Goal: Task Accomplishment & Management: Complete application form

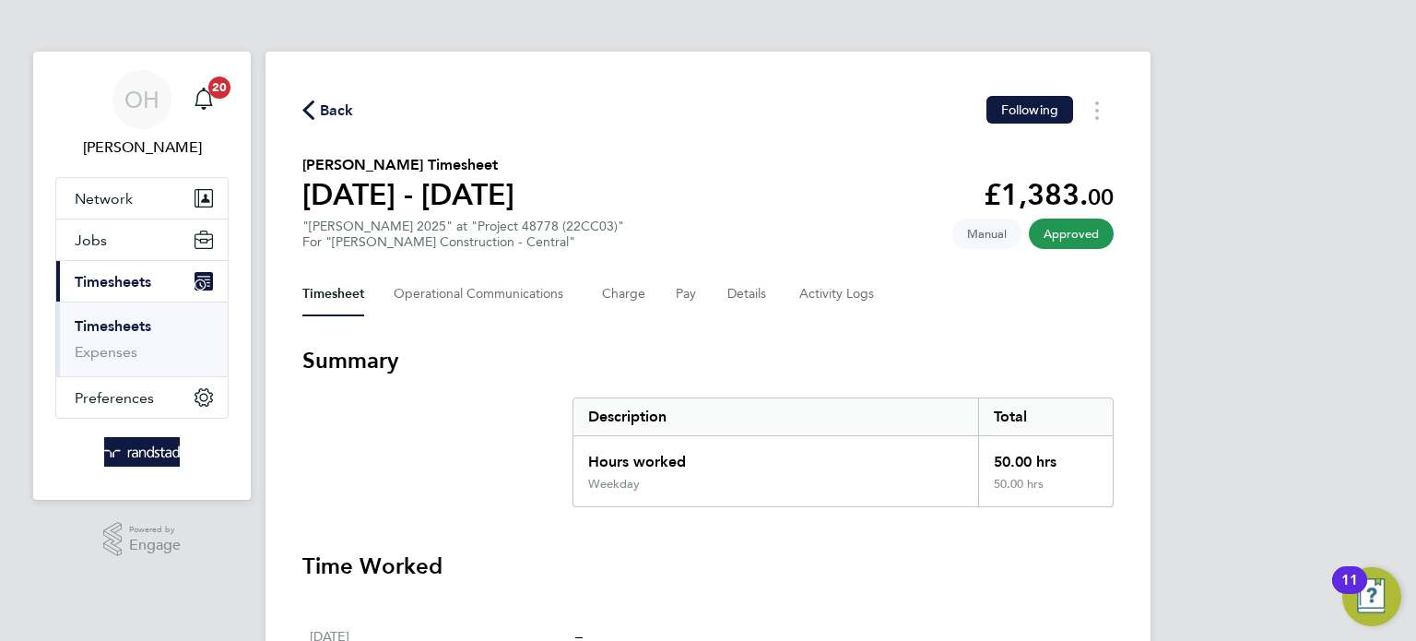
click at [332, 108] on span "Back" at bounding box center [337, 111] width 34 height 22
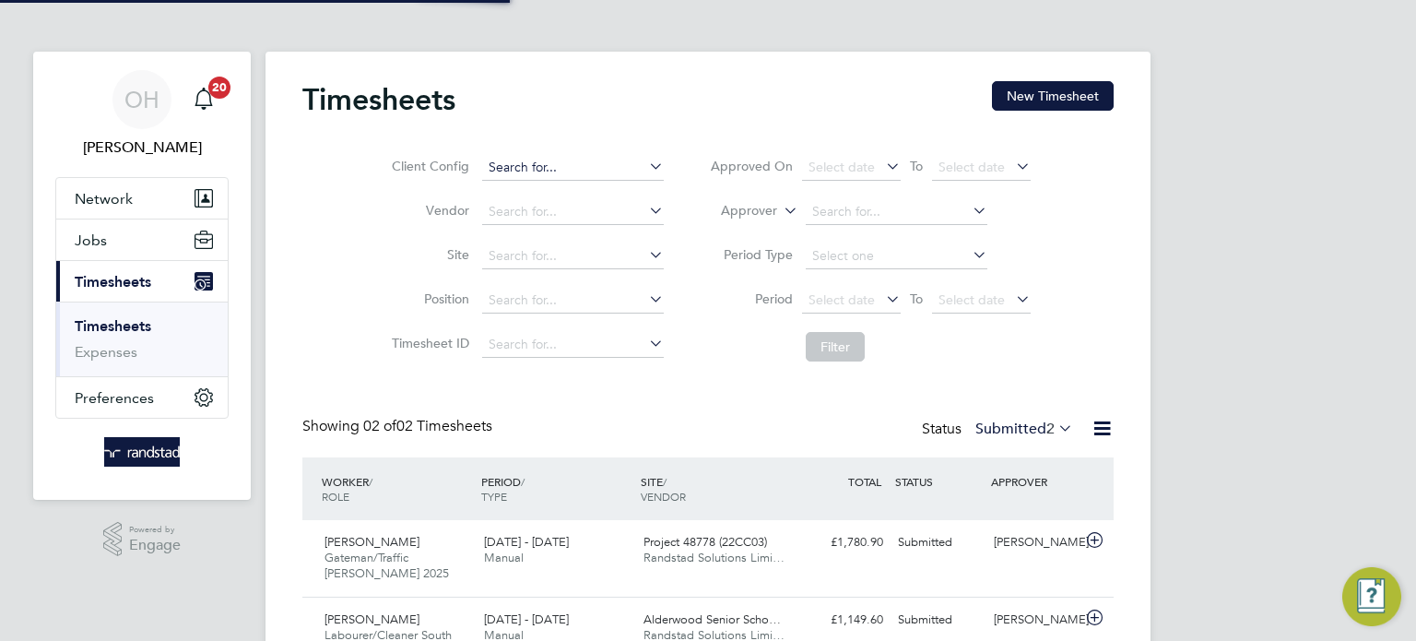
scroll to position [46, 160]
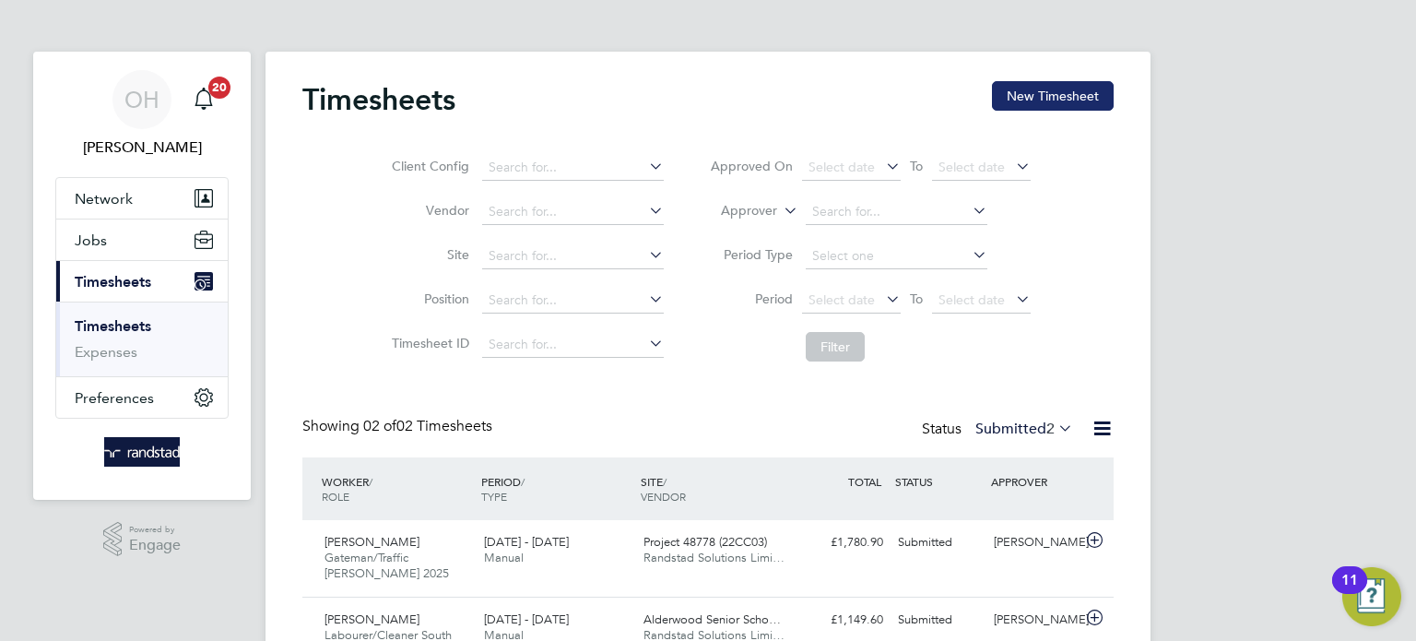
click at [1059, 105] on button "New Timesheet" at bounding box center [1053, 95] width 122 height 29
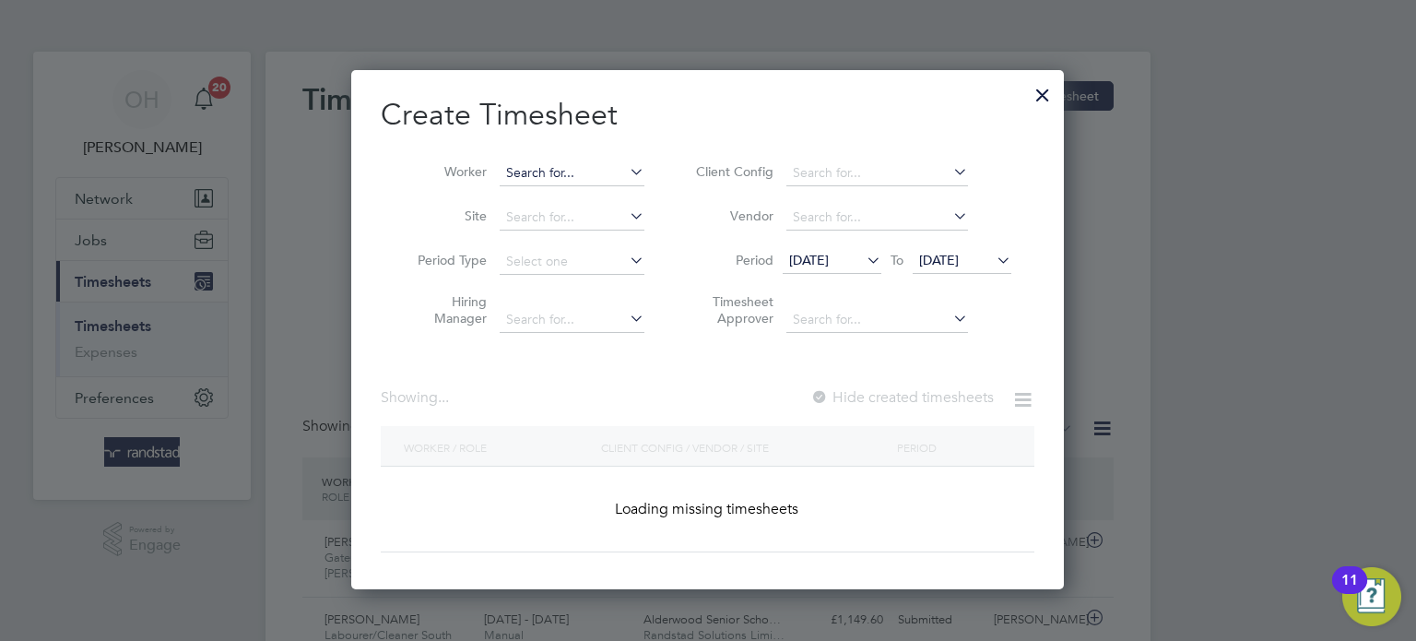
scroll to position [3772, 714]
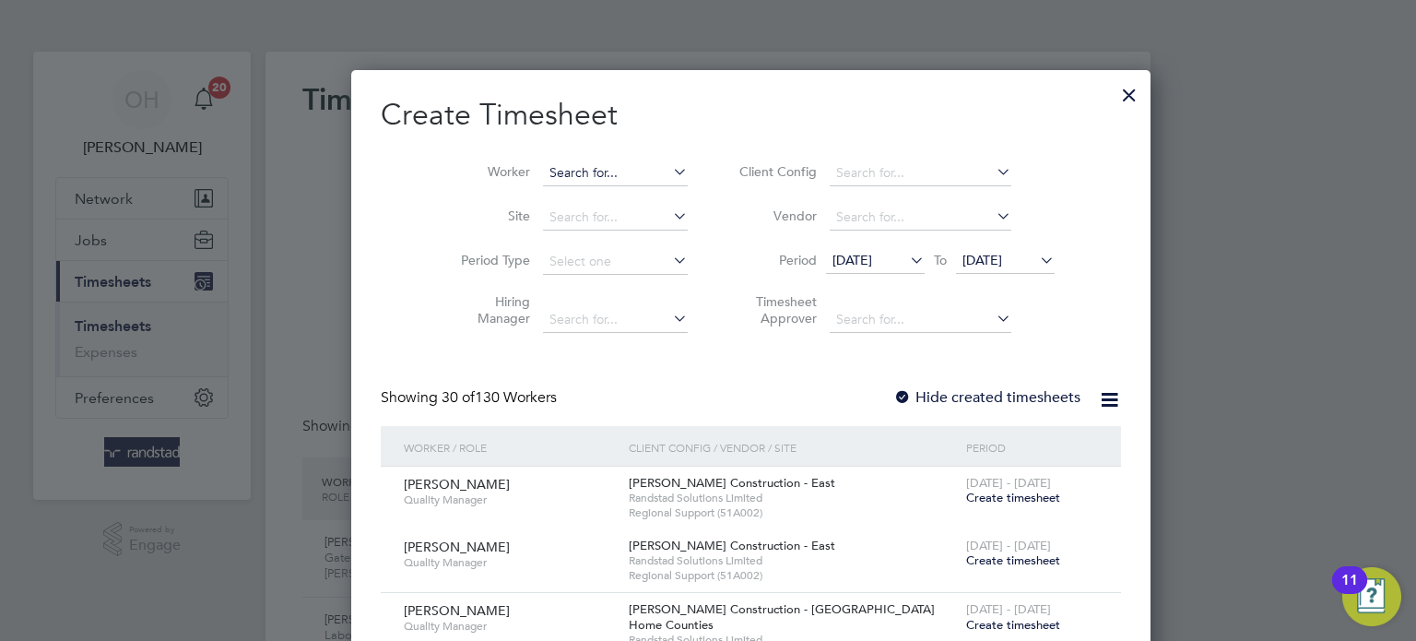
click at [543, 171] on input at bounding box center [615, 173] width 145 height 26
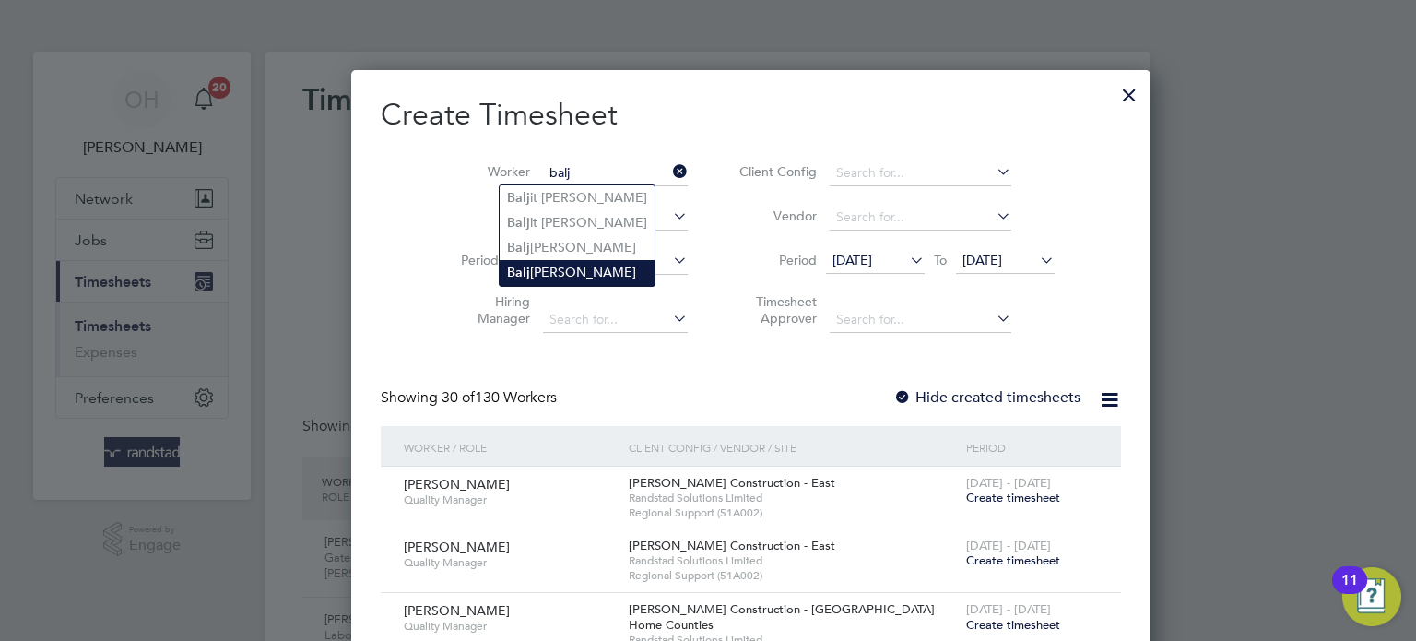
type input "[PERSON_NAME]"
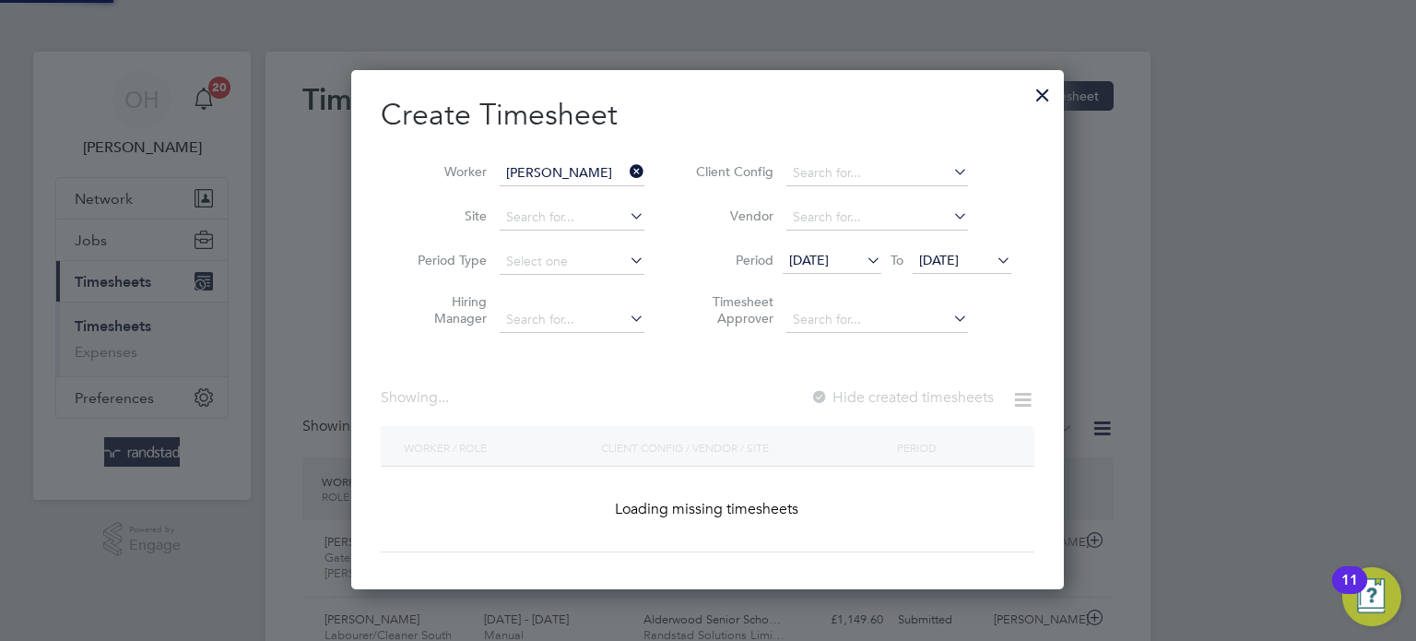
scroll to position [519, 714]
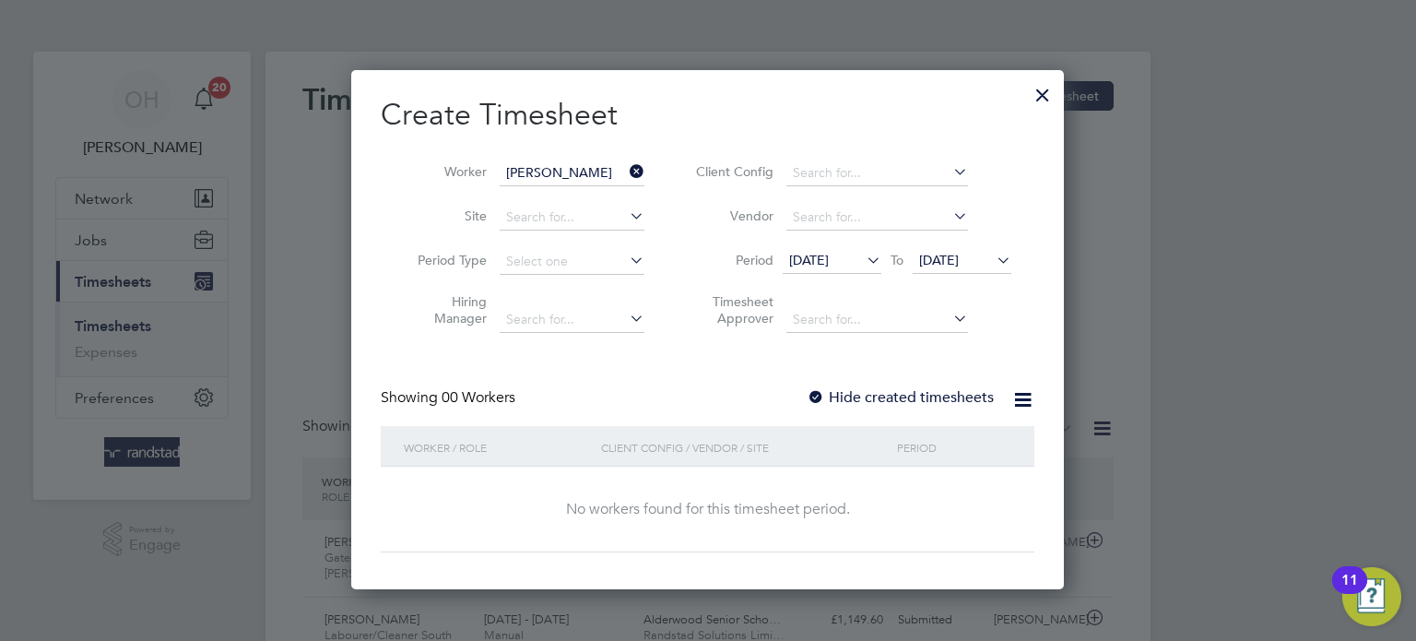
click at [867, 393] on label "Hide created timesheets" at bounding box center [900, 397] width 187 height 18
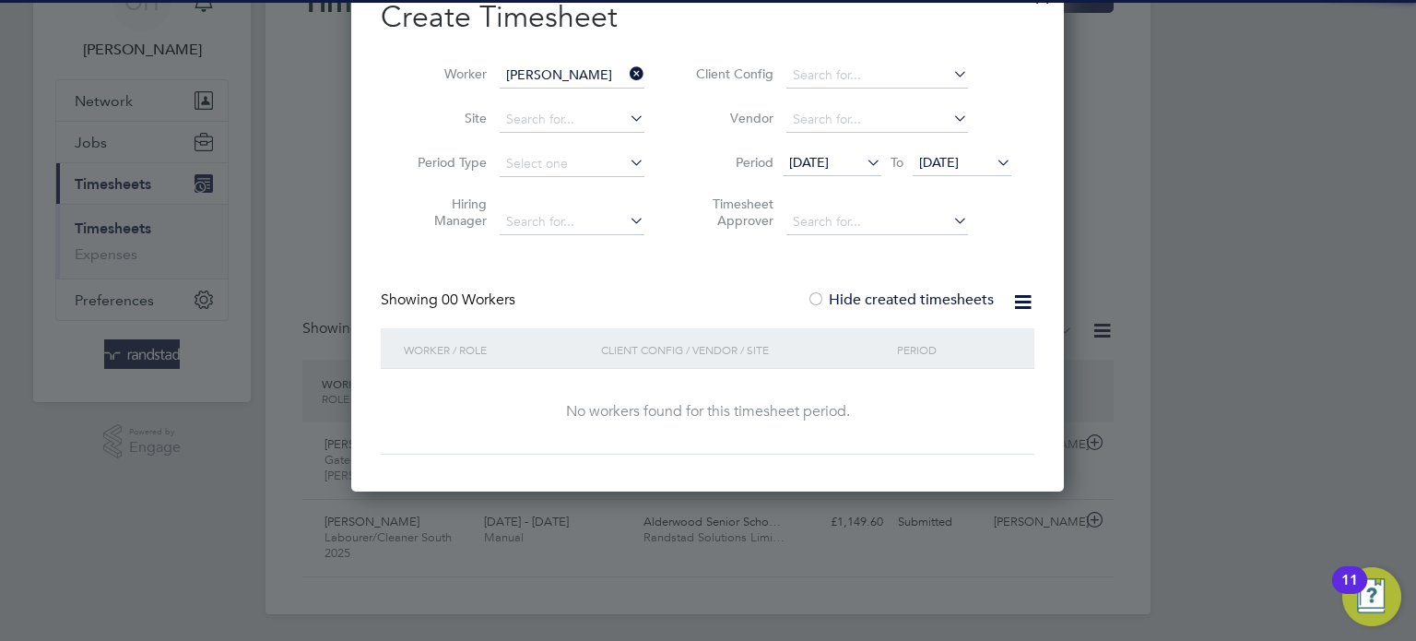
scroll to position [100, 0]
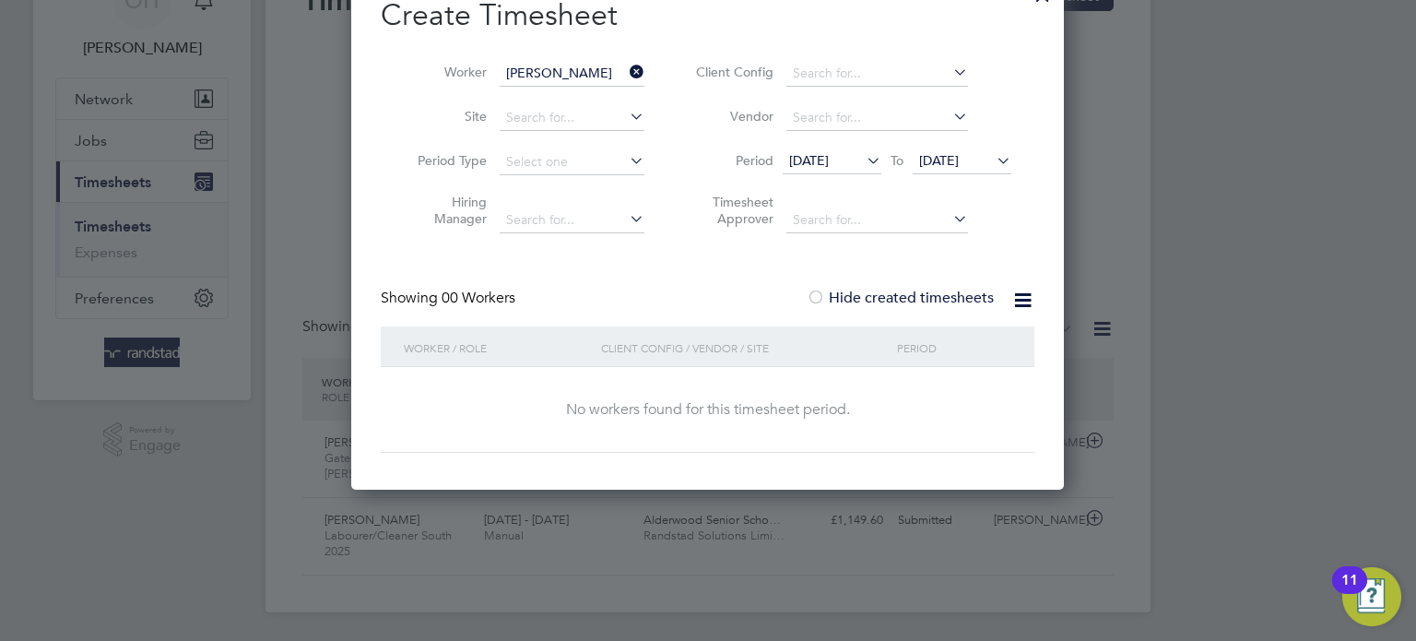
click at [993, 159] on icon at bounding box center [993, 160] width 0 height 26
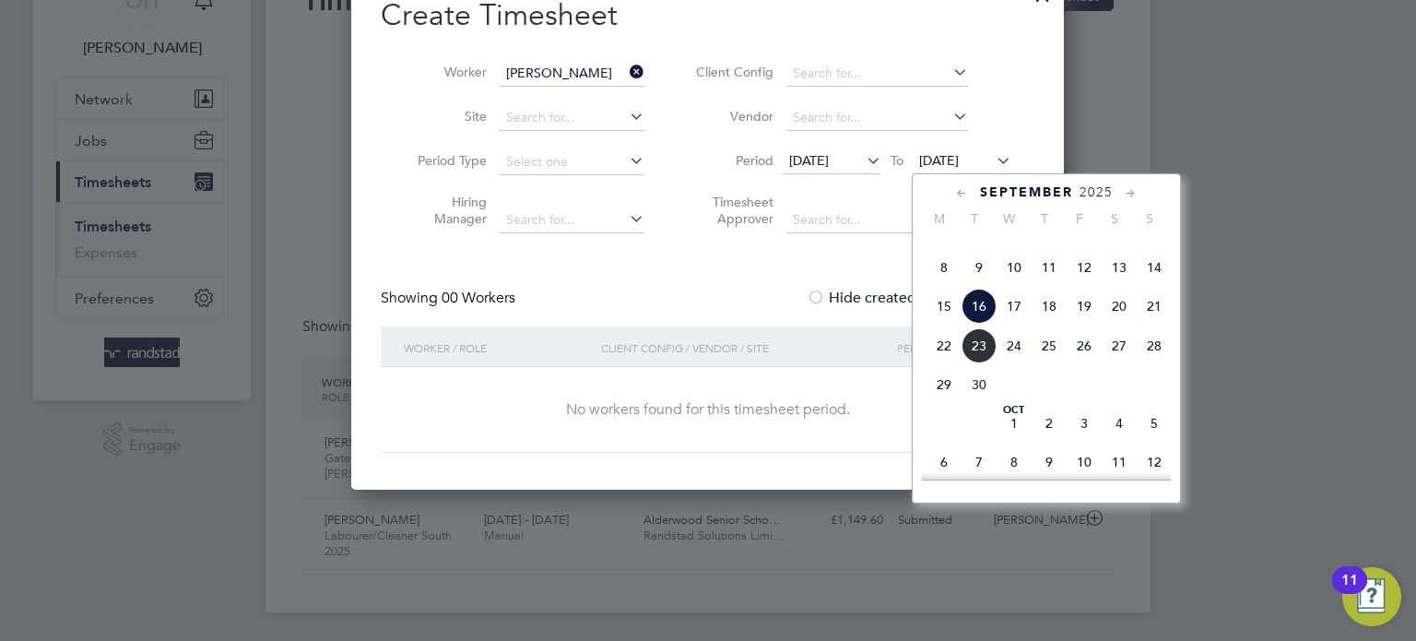
click at [1160, 363] on span "28" at bounding box center [1154, 345] width 35 height 35
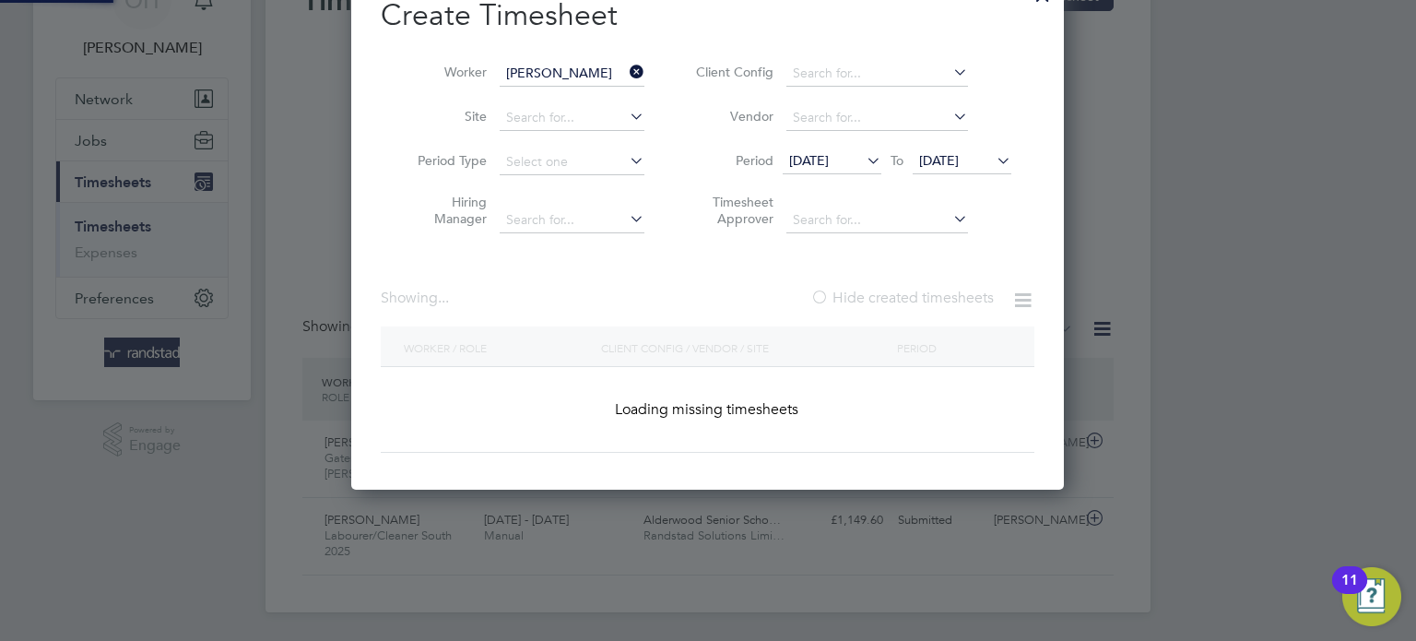
scroll to position [685, 714]
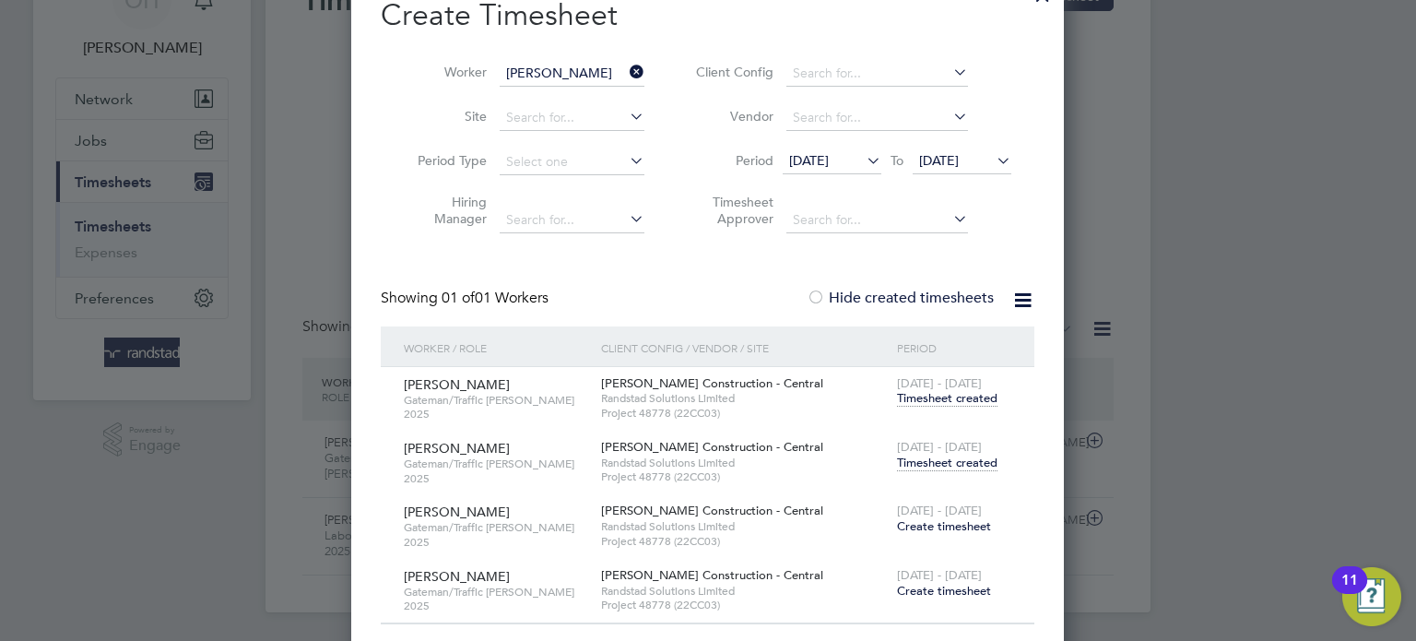
click at [931, 457] on span "Timesheet created" at bounding box center [947, 462] width 100 height 17
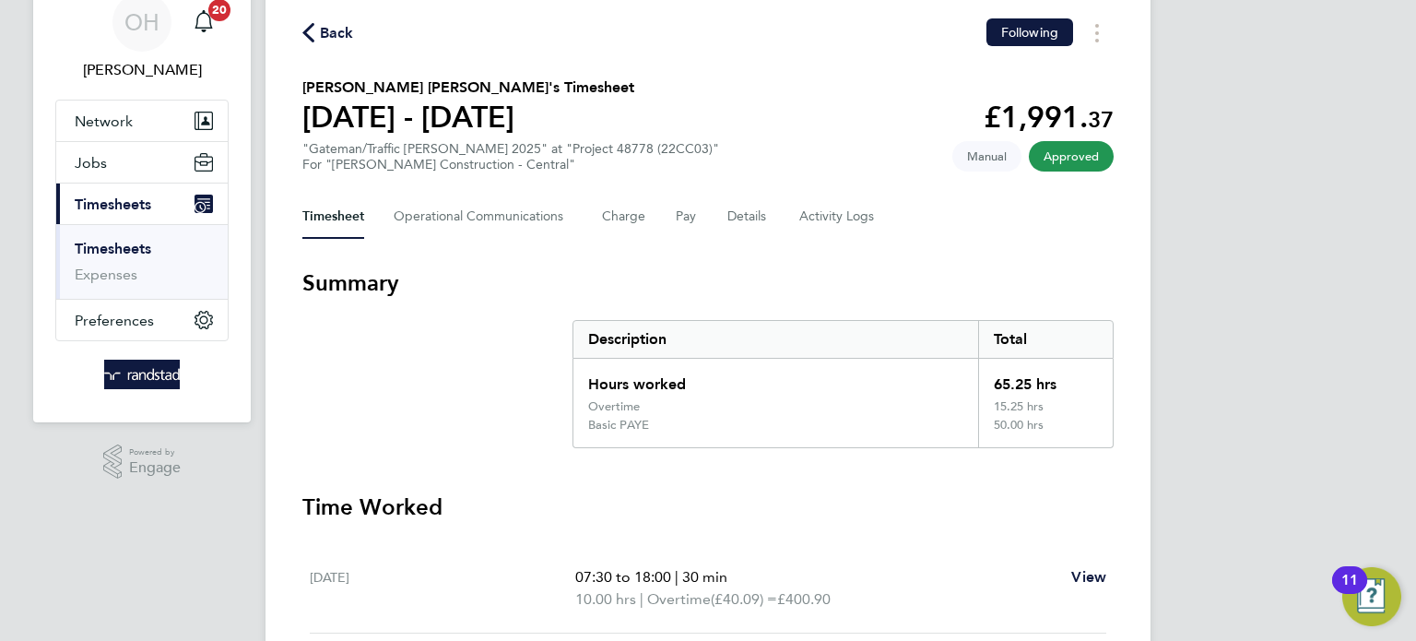
scroll to position [77, 0]
click at [326, 38] on span "Back" at bounding box center [337, 33] width 34 height 22
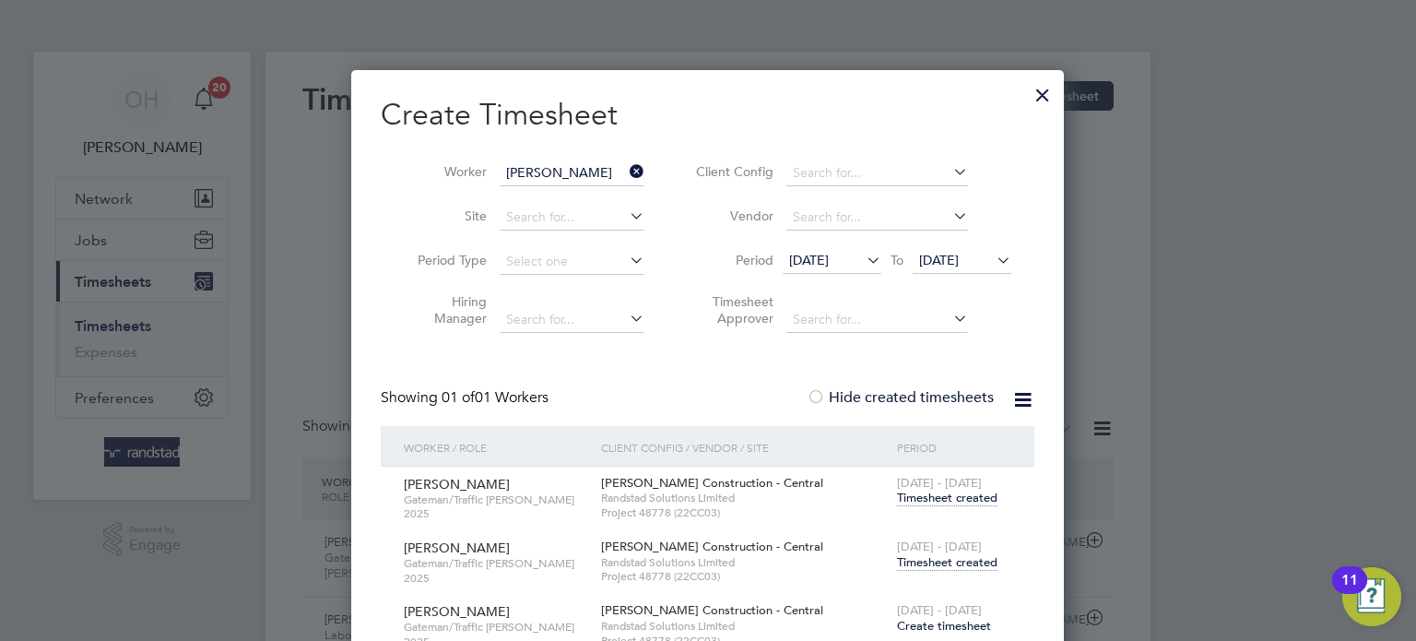
click at [1041, 100] on div at bounding box center [1042, 90] width 33 height 33
